Goal: Task Accomplishment & Management: Complete application form

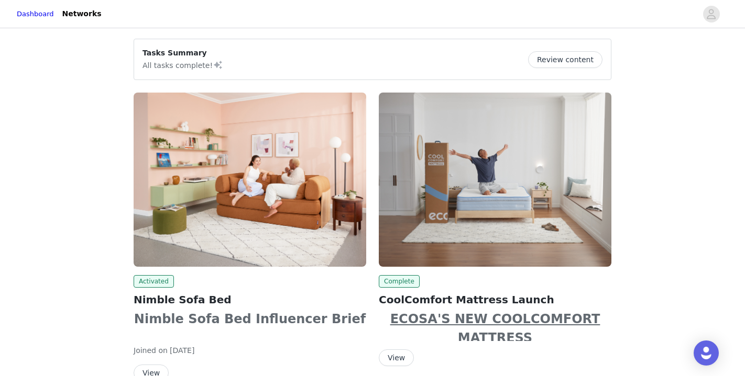
scroll to position [58, 0]
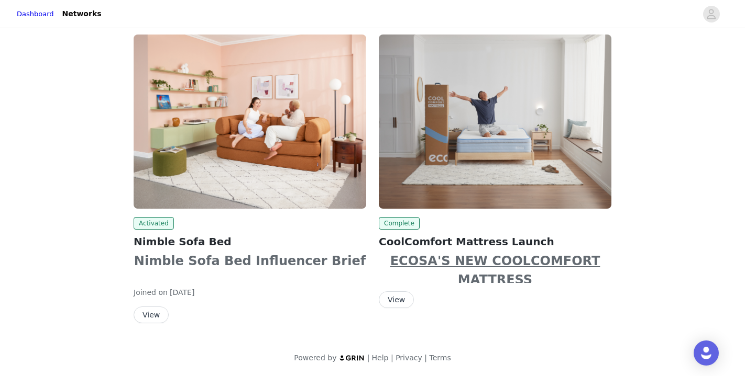
click at [147, 315] on button "View" at bounding box center [151, 315] width 35 height 17
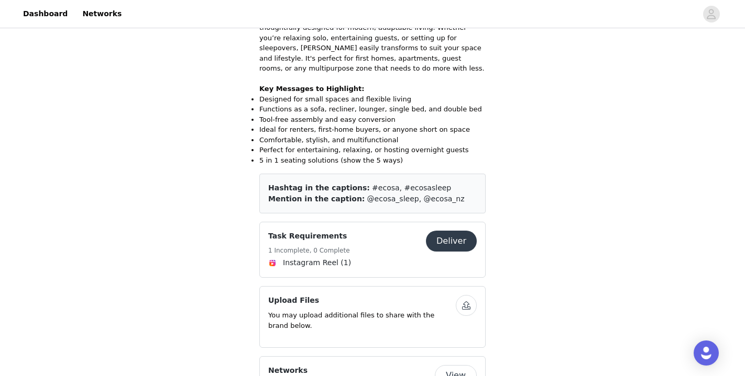
scroll to position [342, 0]
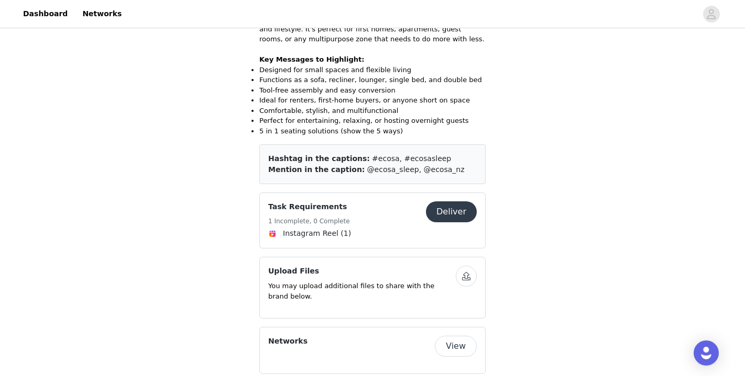
click at [461, 202] on button "Deliver" at bounding box center [451, 212] width 51 height 21
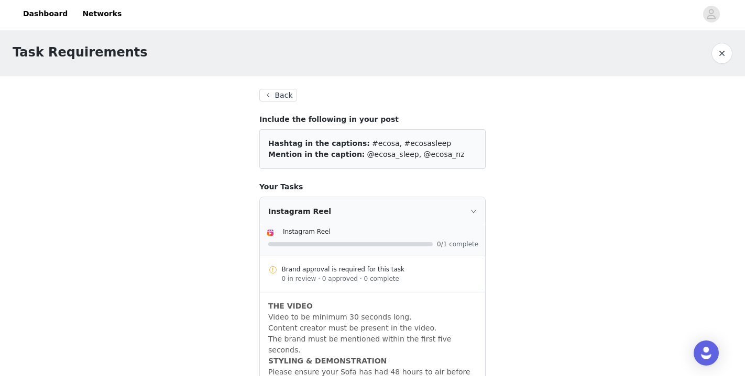
scroll to position [127, 0]
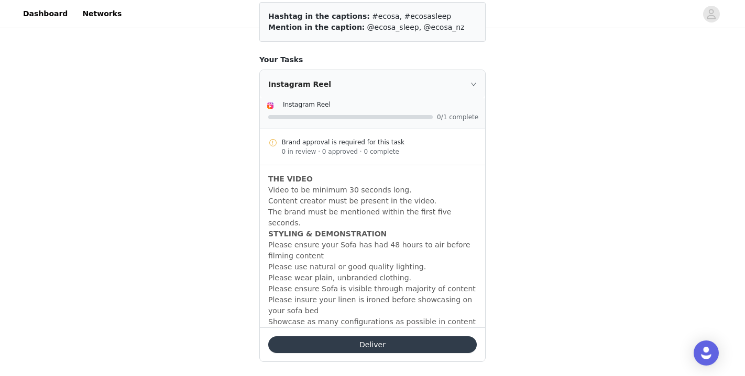
click at [415, 339] on button "Deliver" at bounding box center [372, 345] width 208 height 17
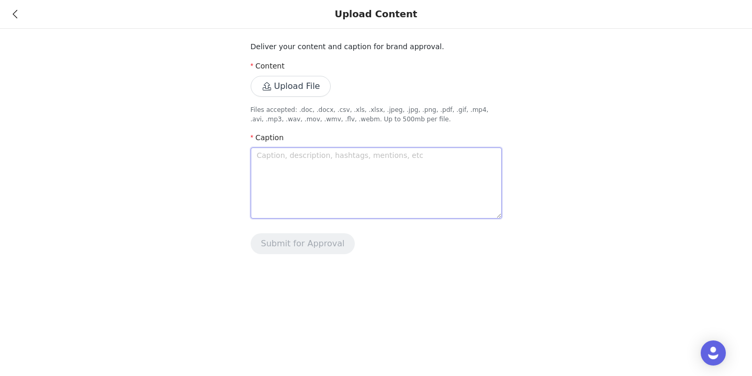
click at [317, 169] on textarea at bounding box center [376, 183] width 251 height 71
paste textarea "This is actually the coolest sofa bed ever It's the Nimble Sofa from @ecosa_sle…"
type textarea "This is actually the coolest sofa bed ever It's the Nimble Sofa from @ecosa_sle…"
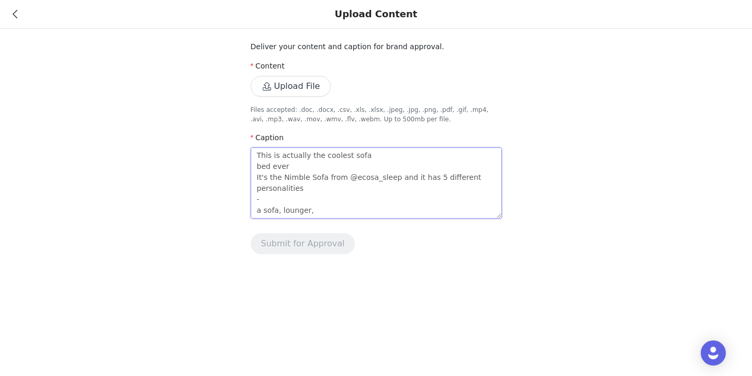
click at [258, 190] on textarea "This is actually the coolest sofa bed ever It's the Nimble Sofa from @ecosa_sle…" at bounding box center [376, 183] width 251 height 71
type textarea "This is actually the coolest sofa bed everIt's the Nimble Sofa from @ecosa_slee…"
type textarea "This is actually the coolest sofa bed ever It's the Nimble Sofa from @ecosa_sle…"
click at [257, 189] on textarea "This is actually the coolest sofa bed ever It's the Nimble Sofa from @ecosa_sle…" at bounding box center [376, 183] width 251 height 71
type textarea "This is actually the coolest sofa bed ever It's the Nimble Sofa from @ecosa_sle…"
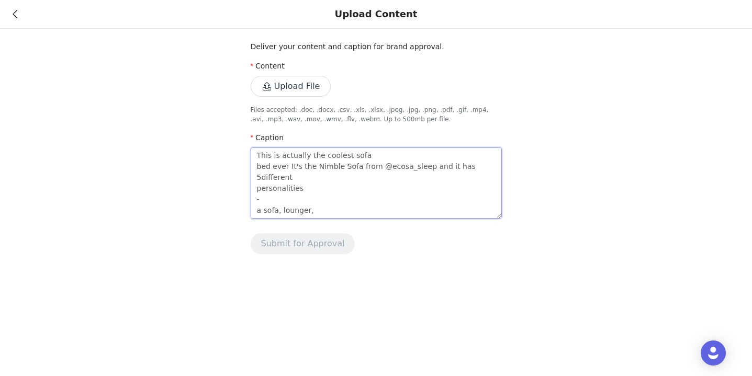
type textarea "This is actually the coolest sofa bed ever It's the Nimble Sofa from @ecosa_sle…"
click at [259, 203] on textarea "This is actually the coolest sofa bed ever It's the Nimble Sofa from @ecosa_sle…" at bounding box center [376, 183] width 251 height 71
type textarea "This is actually the coolest sofa bed ever It's the Nimble Sofa from @ecosa_sle…"
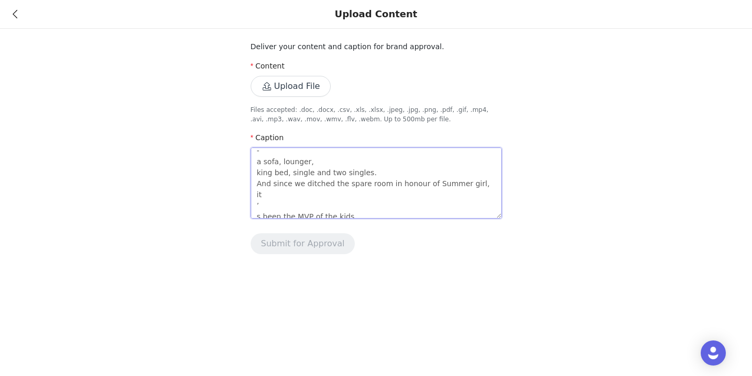
scroll to position [40, 0]
click at [256, 172] on textarea "This is actually the coolest sofa bed ever It's the Nimble Sofa from @ecosa_sle…" at bounding box center [376, 183] width 251 height 71
type textarea "This is actually the coolest sofa bed ever It's the Nimble Sofa from @ecosa_sle…"
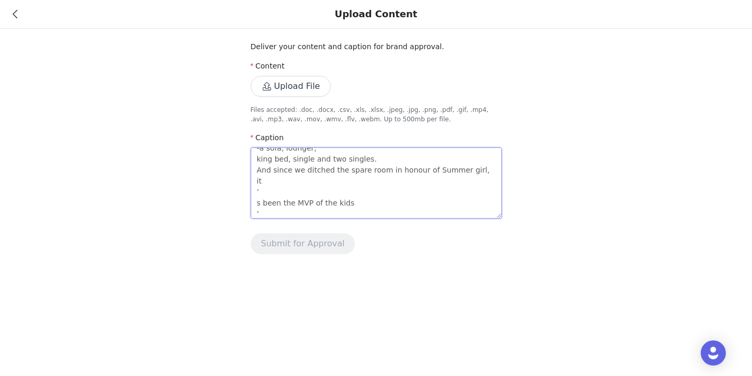
click at [258, 172] on textarea "This is actually the coolest sofa bed ever It's the Nimble Sofa from @ecosa_sle…" at bounding box center [376, 183] width 251 height 71
type textarea "This is actually the coolest sofa bed ever It's the Nimble Sofa from @ecosa_sle…"
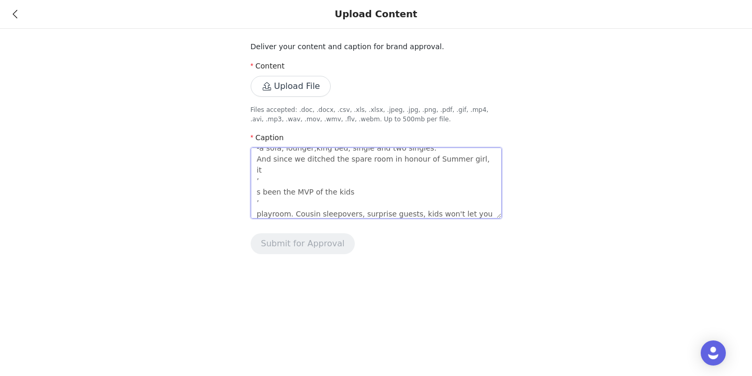
type textarea "This is actually the coolest sofa bed ever It's the Nimble Sofa from @ecosa_sle…"
click at [265, 183] on textarea "This is actually the coolest sofa bed ever It's the Nimble Sofa from @ecosa_sle…" at bounding box center [376, 183] width 251 height 71
type textarea "This is actually the coolest sofa bed ever It's the Nimble Sofa from @ecosa_sle…"
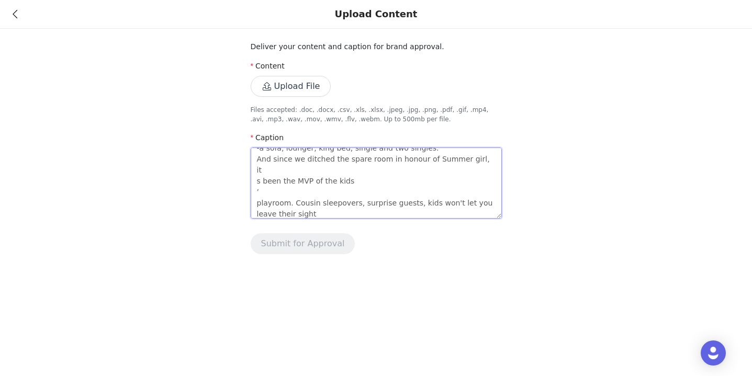
click at [259, 184] on textarea "This is actually the coolest sofa bed ever It's the Nimble Sofa from @ecosa_sle…" at bounding box center [376, 183] width 251 height 71
type textarea "This is actually the coolest sofa bed ever It's the Nimble Sofa from @ecosa_sle…"
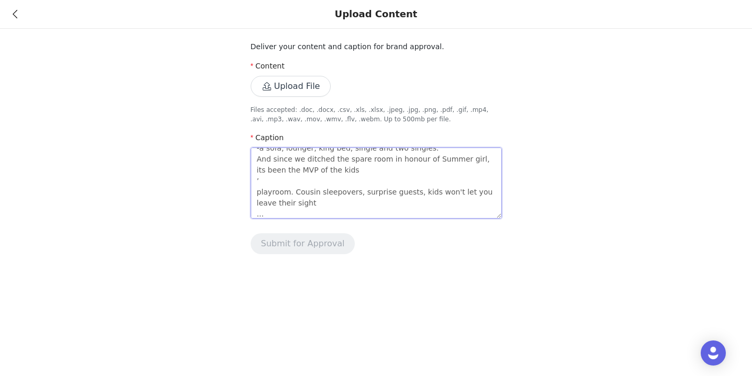
click at [293, 187] on textarea "This is actually the coolest sofa bed ever It's the Nimble Sofa from @ecosa_sle…" at bounding box center [376, 183] width 251 height 71
type textarea "This is actually the coolest sofa bed ever It's the Nimble Sofa from @ecosa_sle…"
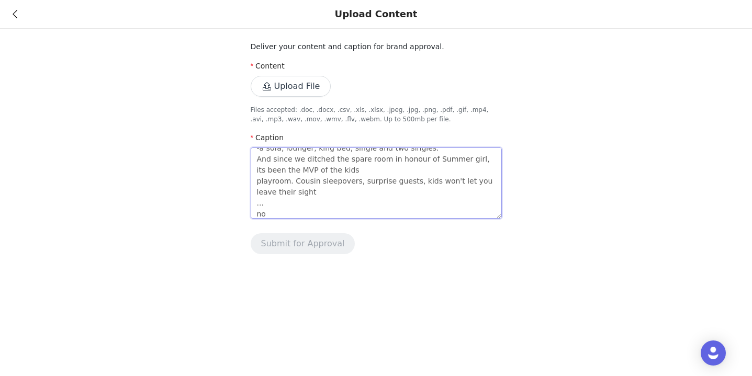
scroll to position [74, 0]
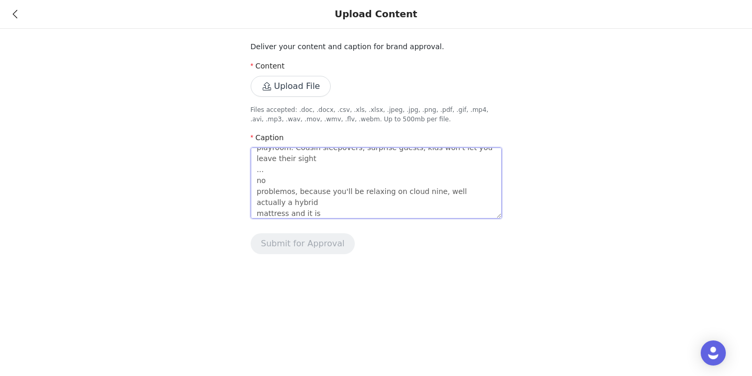
click at [279, 188] on textarea "This is actually the coolest sofa bed ever It's the Nimble Sofa from @ecosa_sle…" at bounding box center [376, 183] width 251 height 71
click at [254, 180] on textarea "This is actually the coolest sofa bed ever It's the Nimble Sofa from @ecosa_sle…" at bounding box center [376, 183] width 251 height 71
type textarea "This is actually the coolest sofa bed ever It's the Nimble Sofa from @ecosa_sle…"
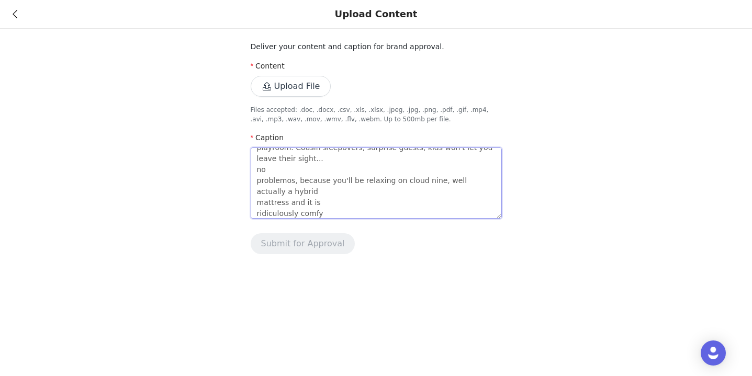
click at [254, 185] on textarea "This is actually the coolest sofa bed ever It's the Nimble Sofa from @ecosa_sle…" at bounding box center [376, 183] width 251 height 71
type textarea "This is actually the coolest sofa bed ever It's the Nimble Sofa from @ecosa_sle…"
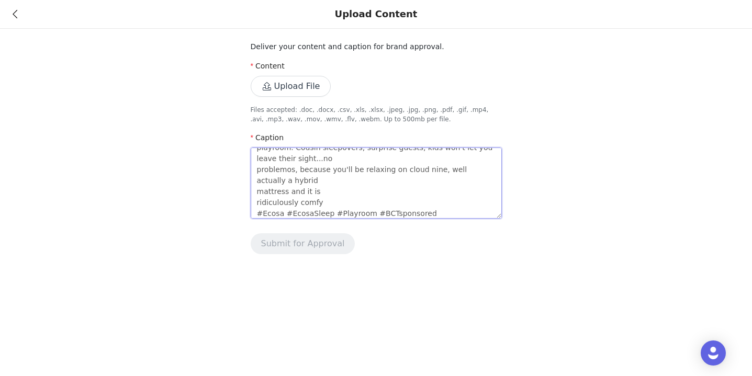
type textarea "This is actually the coolest sofa bed ever It's the Nimble Sofa from @ecosa_sle…"
click at [255, 183] on textarea "This is actually the coolest sofa bed ever It's the Nimble Sofa from @ecosa_sle…" at bounding box center [376, 183] width 251 height 71
type textarea "This is actually the coolest sofa bed ever It's the Nimble Sofa from @ecosa_sle…"
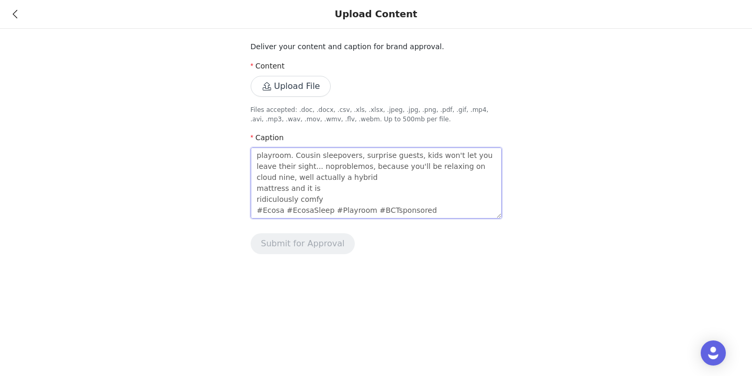
type textarea "This is actually the coolest sofa bed ever It's the Nimble Sofa from @ecosa_sle…"
click at [256, 192] on textarea "This is actually the coolest sofa bed ever It's the Nimble Sofa from @ecosa_sle…" at bounding box center [376, 183] width 251 height 71
type textarea "This is actually the coolest sofa bed ever It's the Nimble Sofa from @ecosa_sle…"
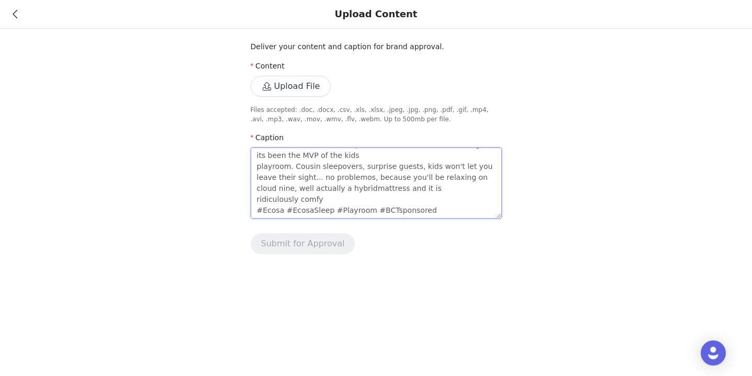
scroll to position [66, 0]
type textarea "This is actually the coolest sofa bed ever It's the Nimble Sofa from @ecosa_sle…"
click at [256, 202] on textarea "This is actually the coolest sofa bed ever It's the Nimble Sofa from @ecosa_sle…" at bounding box center [376, 183] width 251 height 71
type textarea "This is actually the coolest sofa bed ever It's the Nimble Sofa from @ecosa_sle…"
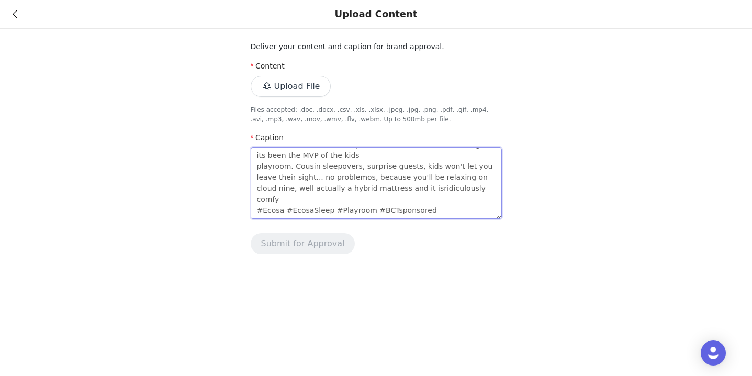
type textarea "This is actually the coolest sofa bed ever It's the Nimble Sofa from @ecosa_sle…"
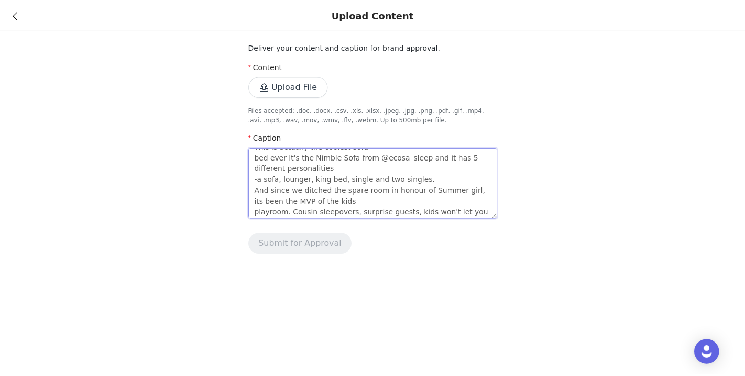
scroll to position [0, 0]
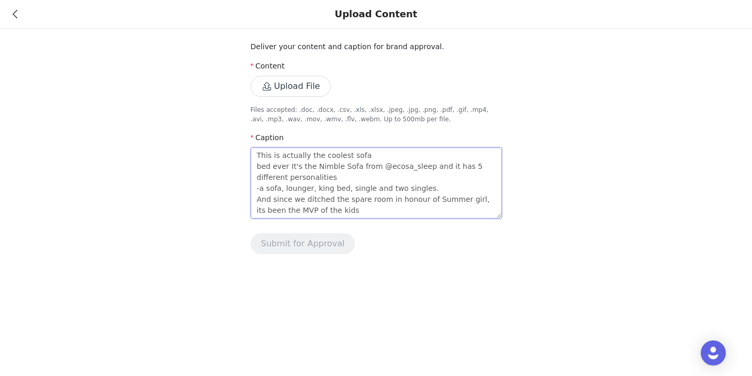
type textarea "This is actually the coolest sofa bed ever It's the Nimble Sofa from @ecosa_sle…"
click at [307, 87] on button "Upload File" at bounding box center [291, 86] width 81 height 21
click at [290, 88] on button "Upload File" at bounding box center [291, 86] width 81 height 21
click at [285, 86] on button "Upload File" at bounding box center [291, 86] width 81 height 21
click at [290, 93] on button "Upload File" at bounding box center [291, 86] width 81 height 21
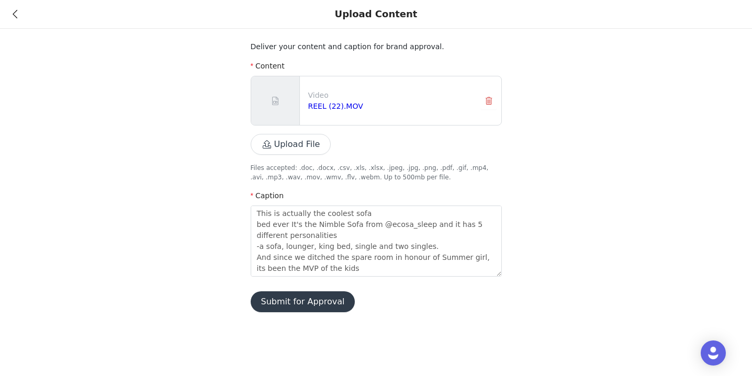
click at [270, 315] on div "Deliver your content and caption for brand approval. Content Video REEL (22).MO…" at bounding box center [376, 162] width 752 height 325
click at [270, 297] on button "Submit for Approval" at bounding box center [303, 302] width 105 height 21
